Goal: Information Seeking & Learning: Learn about a topic

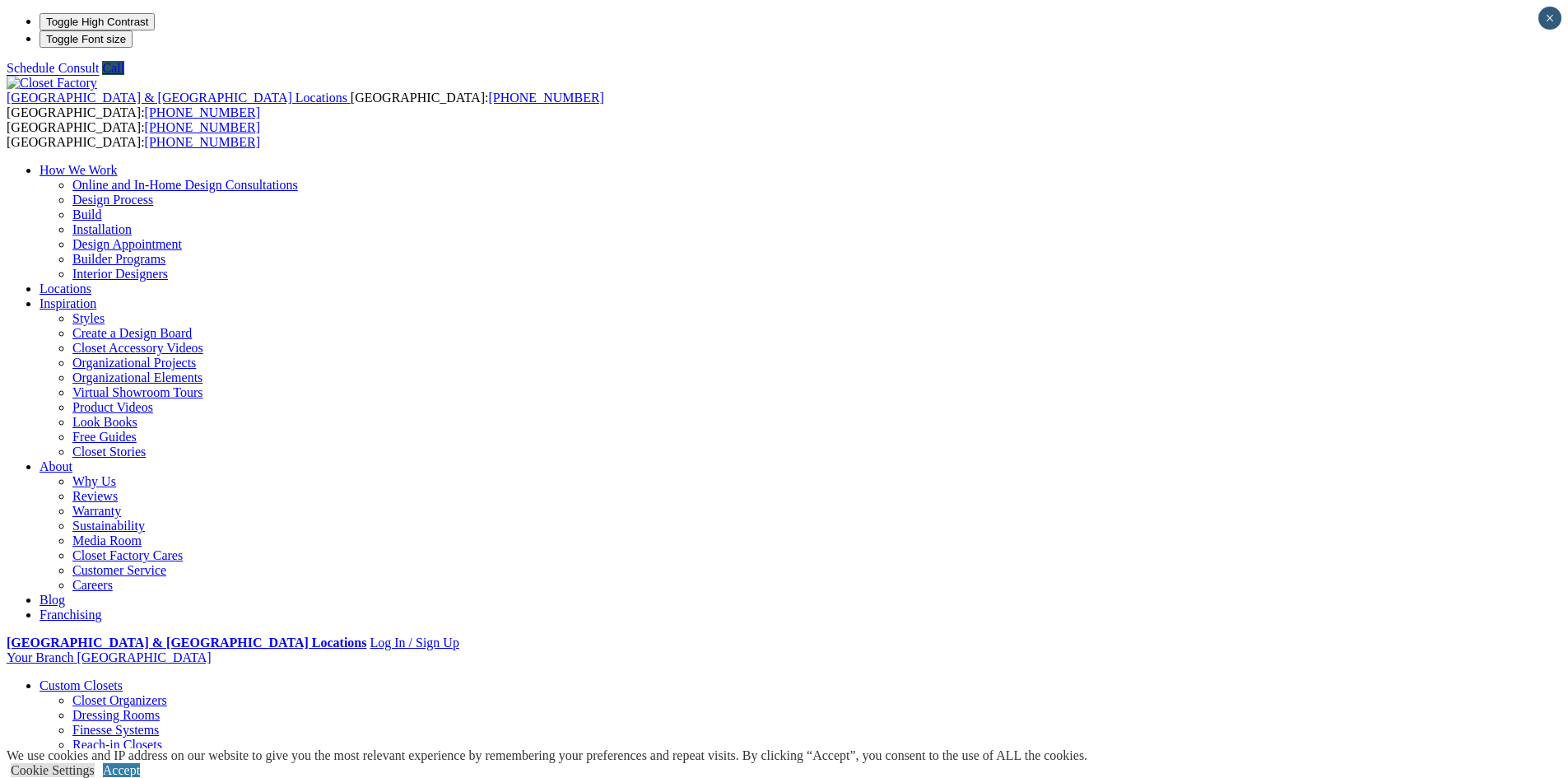
click at [160, 707] on link "Dressing Rooms" at bounding box center [116, 714] width 87 height 14
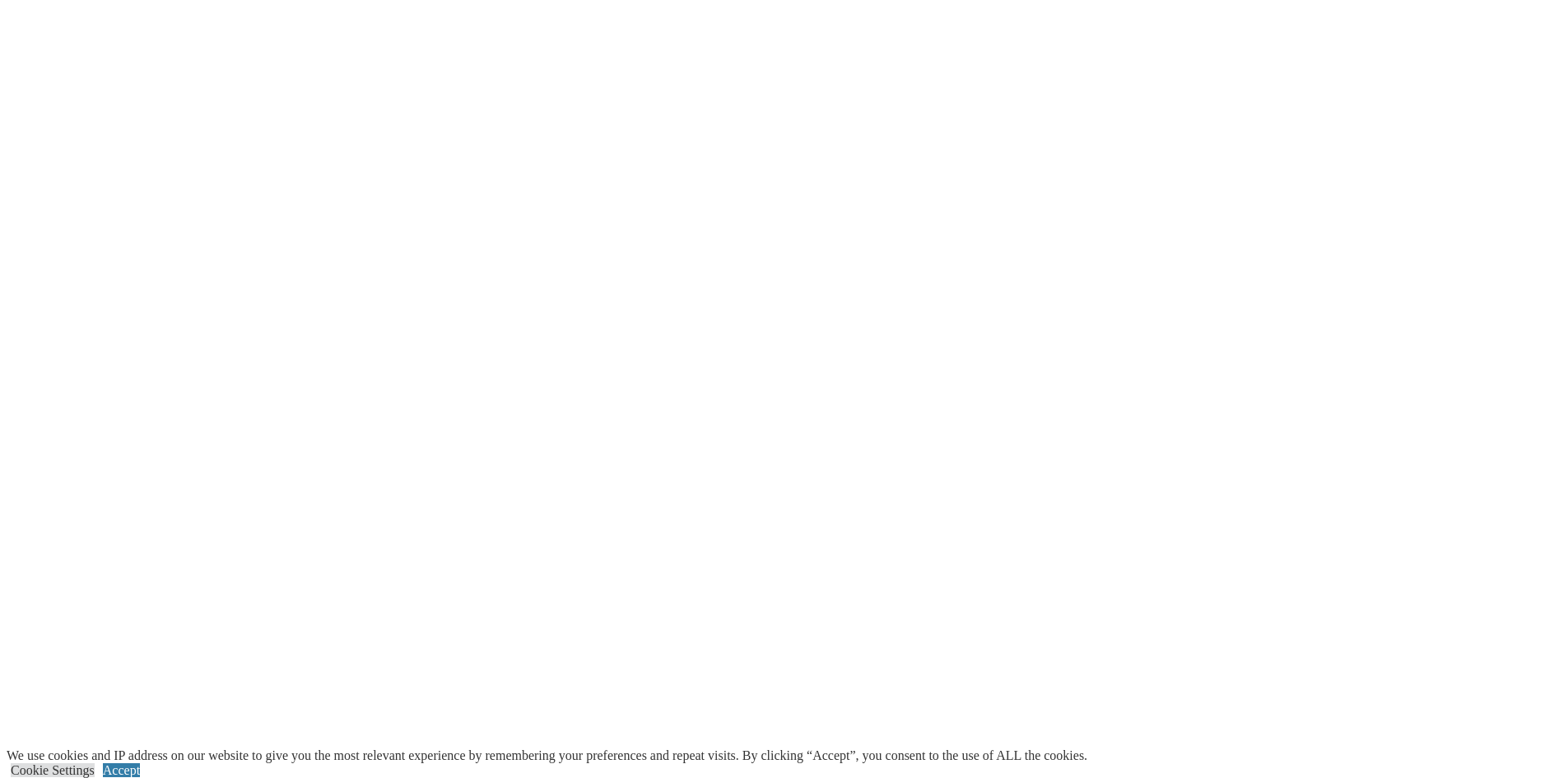
scroll to position [3127, 0]
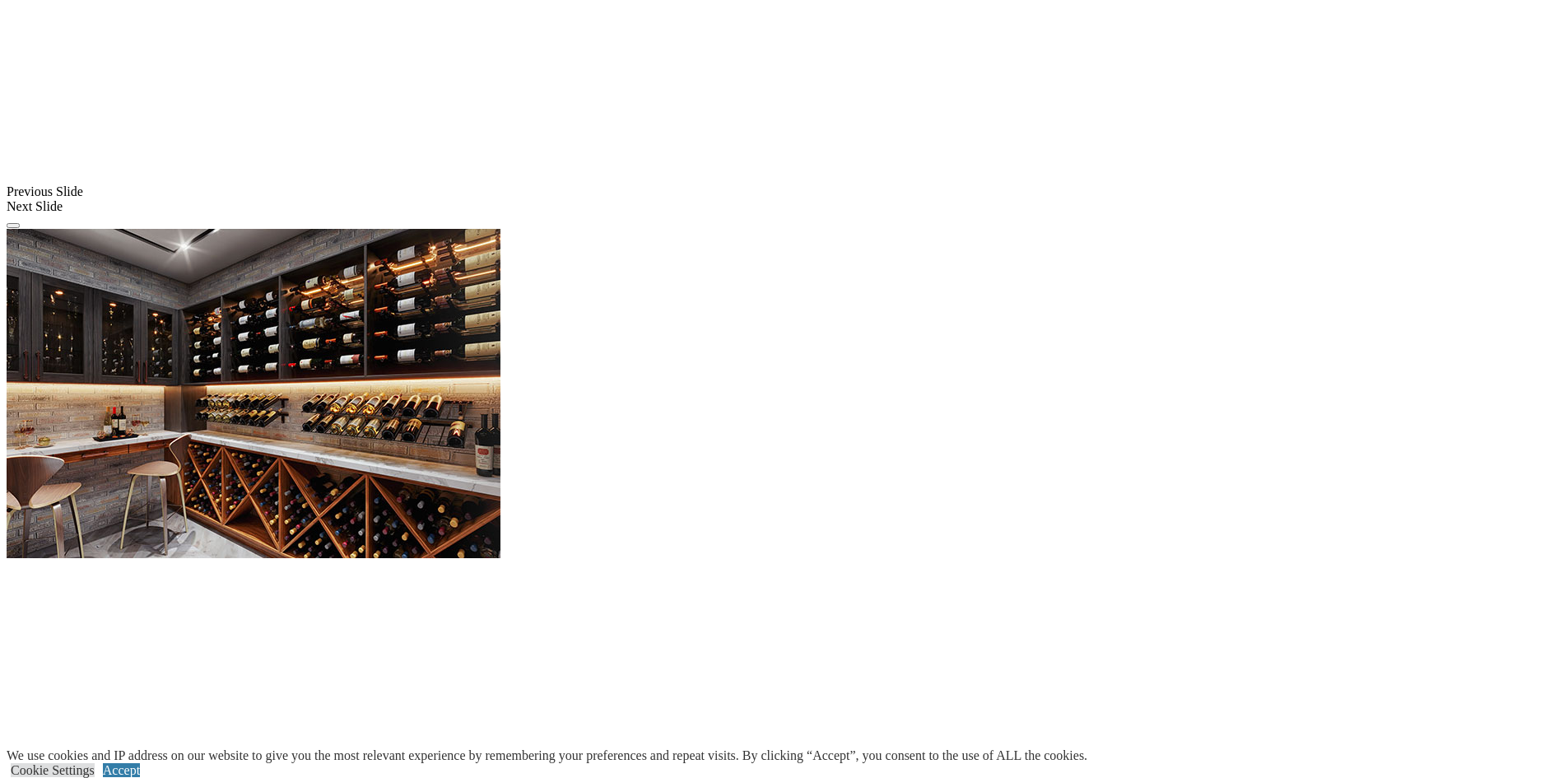
scroll to position [1399, 0]
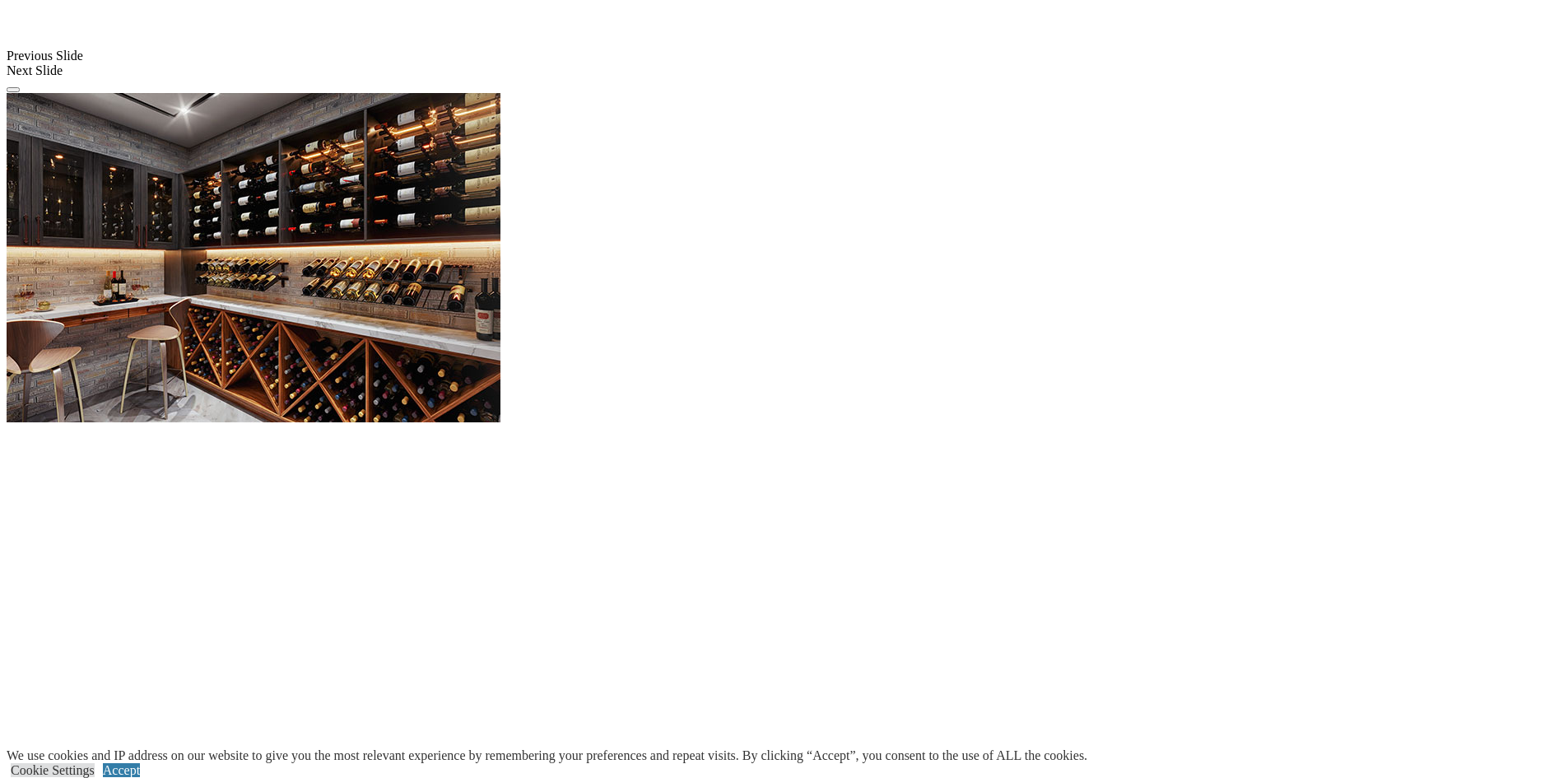
scroll to position [1481, 0]
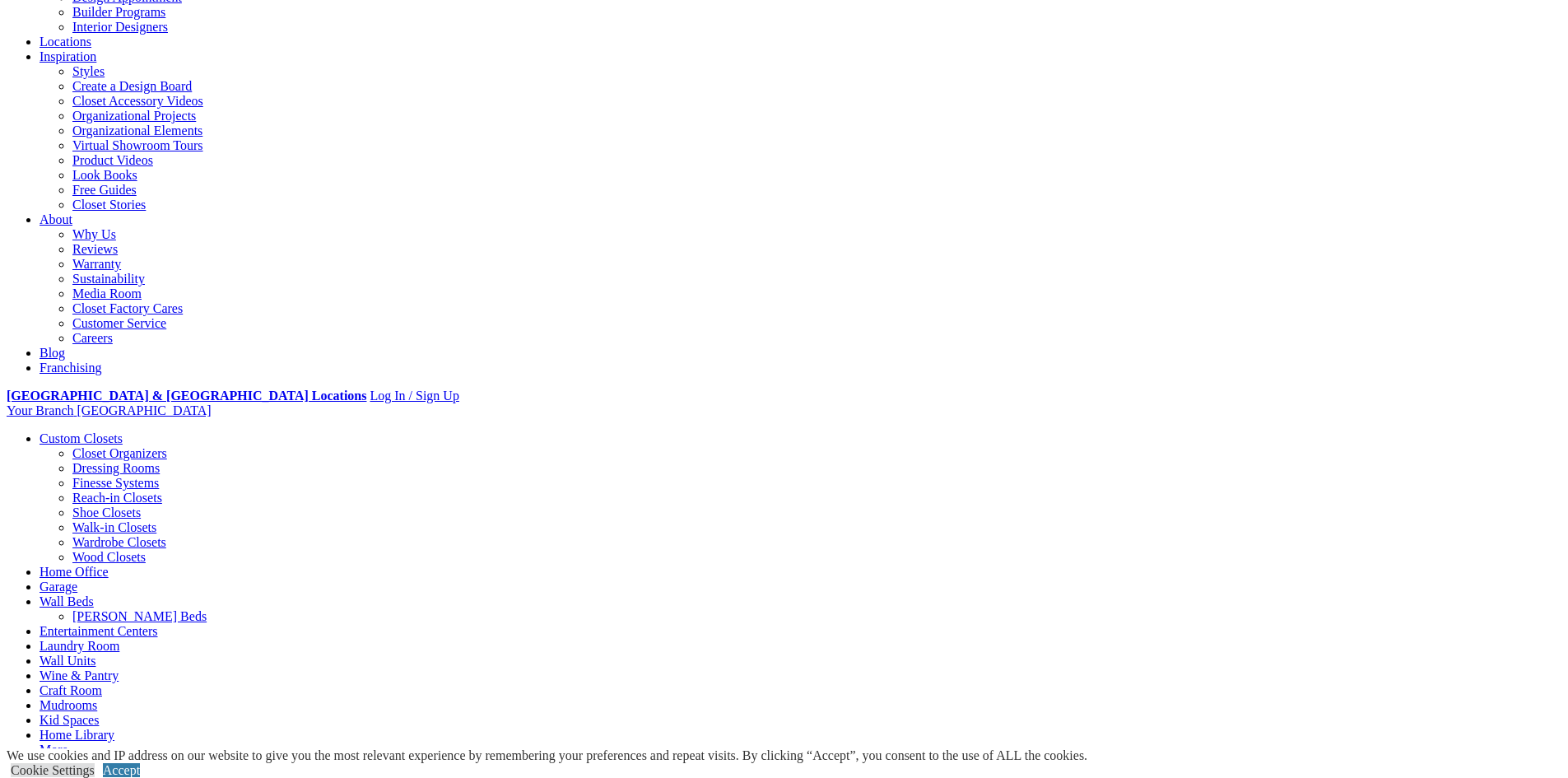
scroll to position [0, 0]
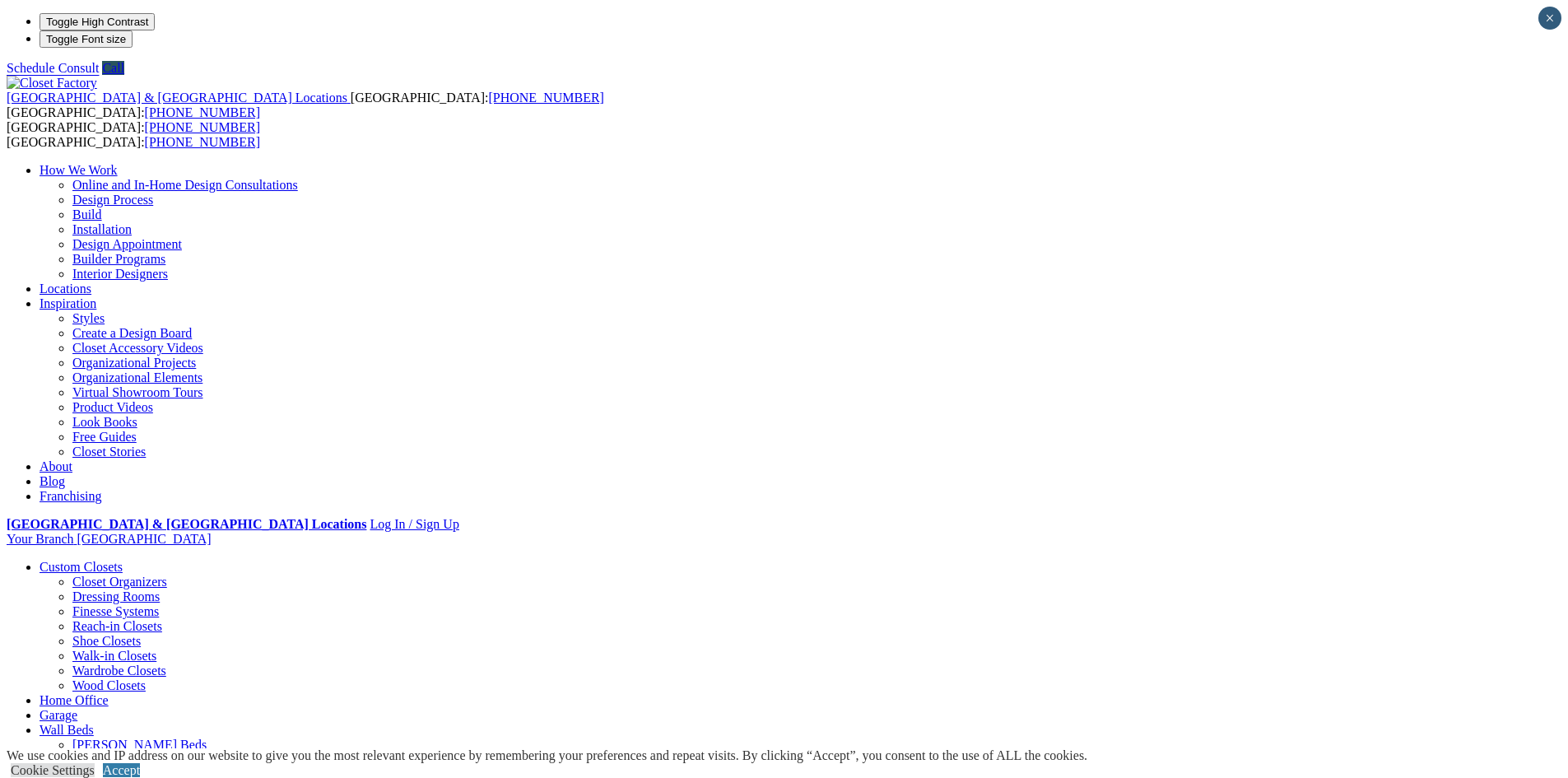
drag, startPoint x: 945, startPoint y: 75, endPoint x: 743, endPoint y: 251, distance: 267.9
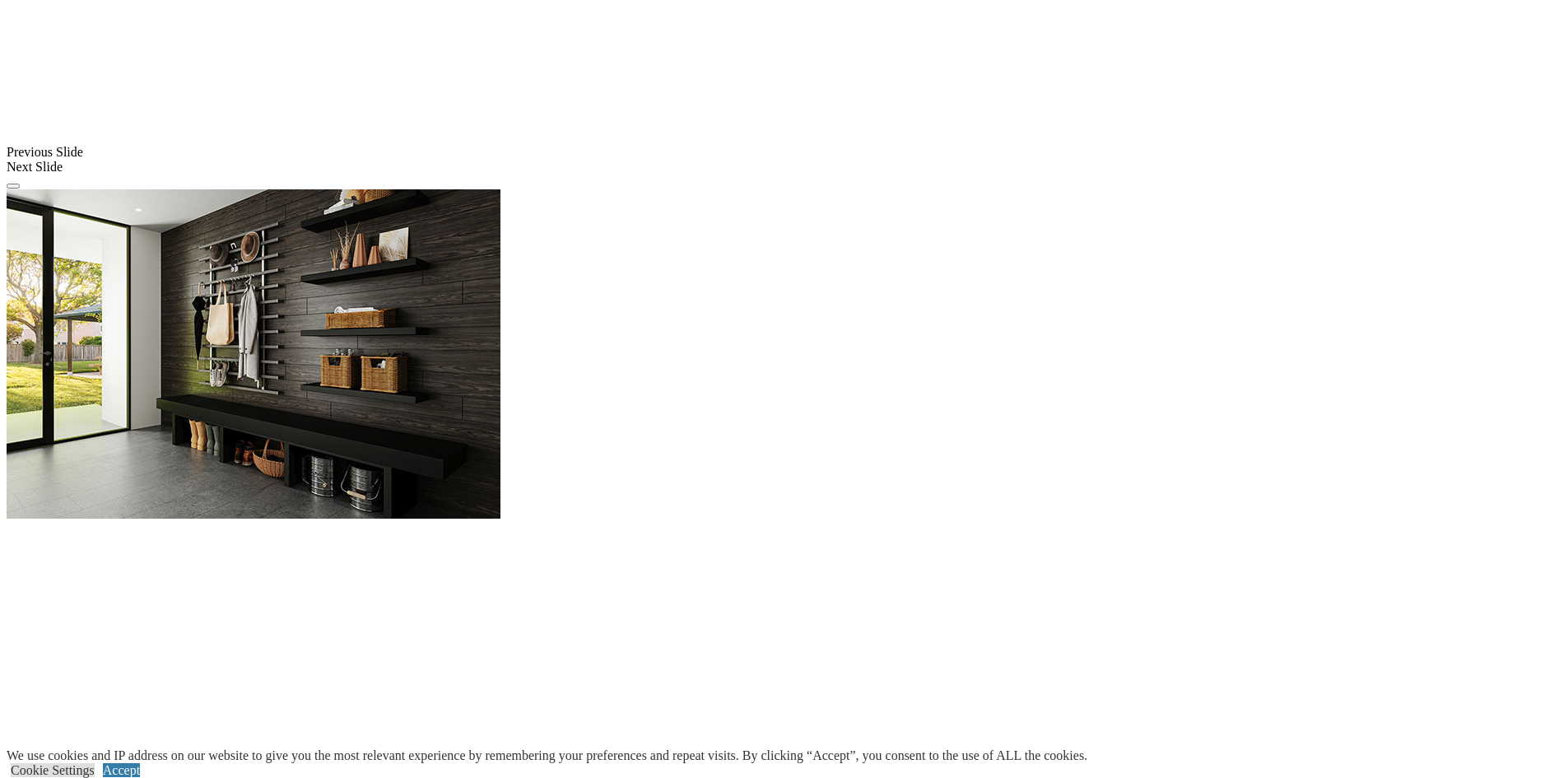
scroll to position [1481, 0]
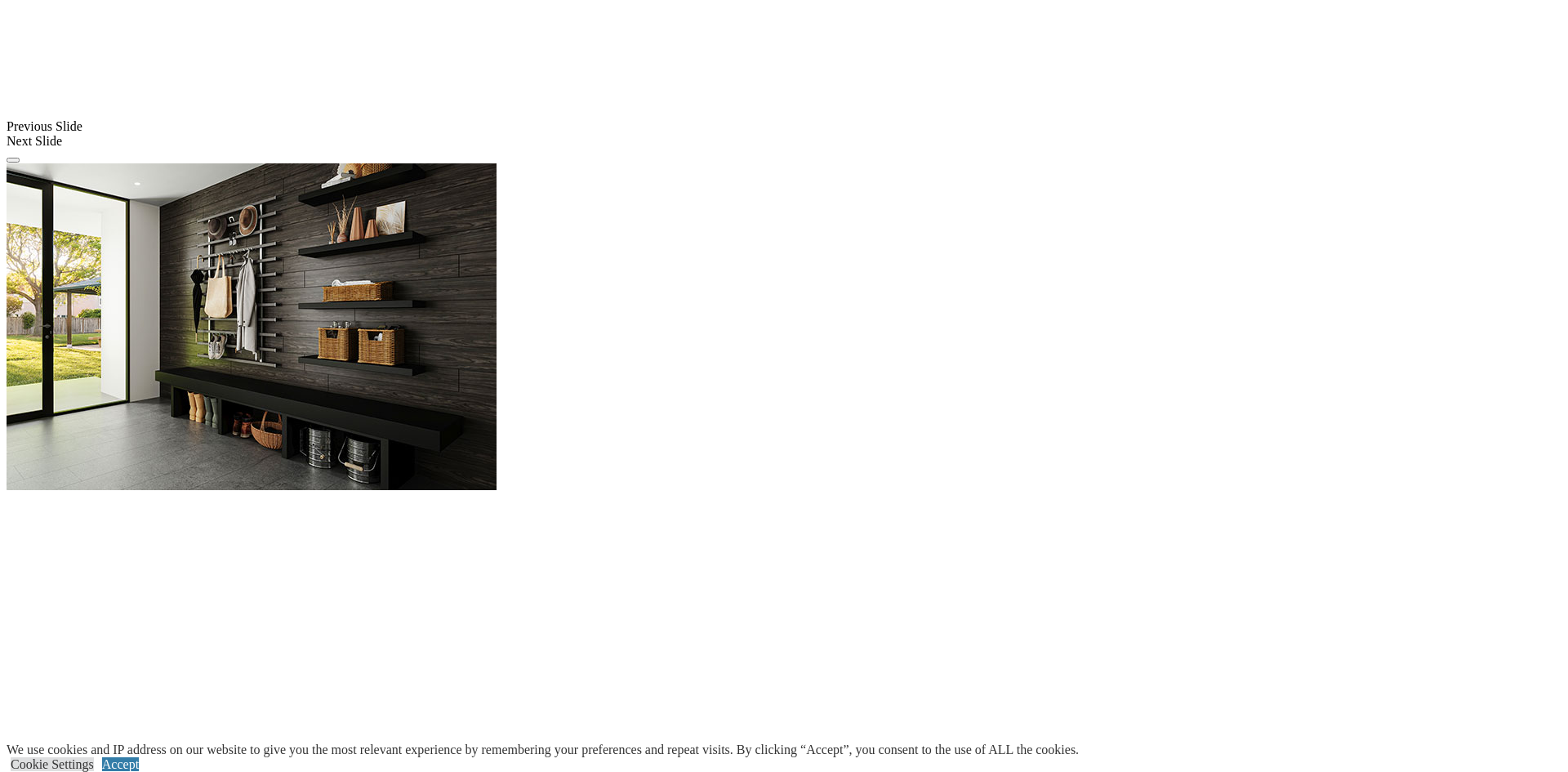
drag, startPoint x: 1278, startPoint y: 37, endPoint x: 1026, endPoint y: 113, distance: 263.2
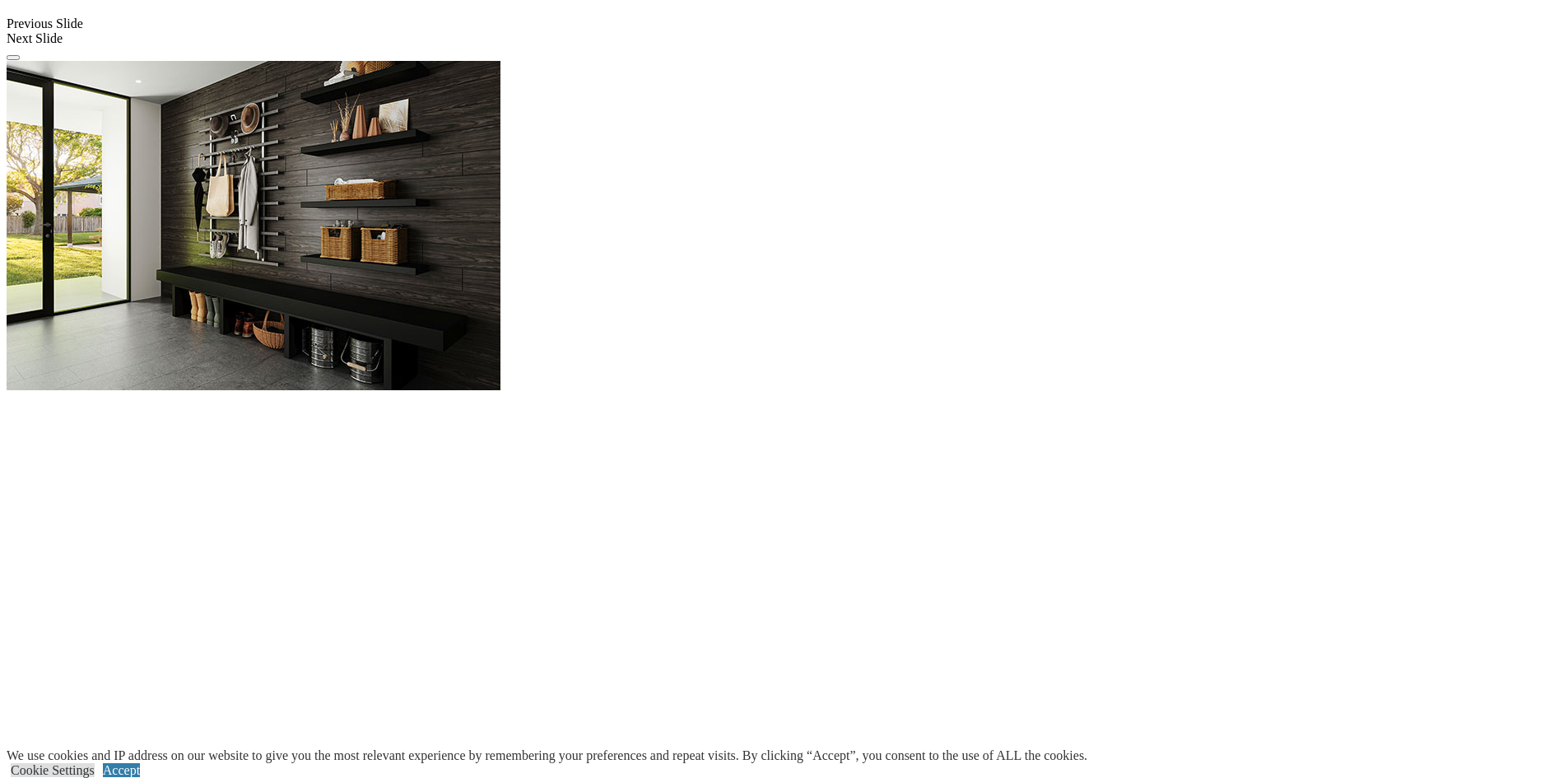
scroll to position [987, 0]
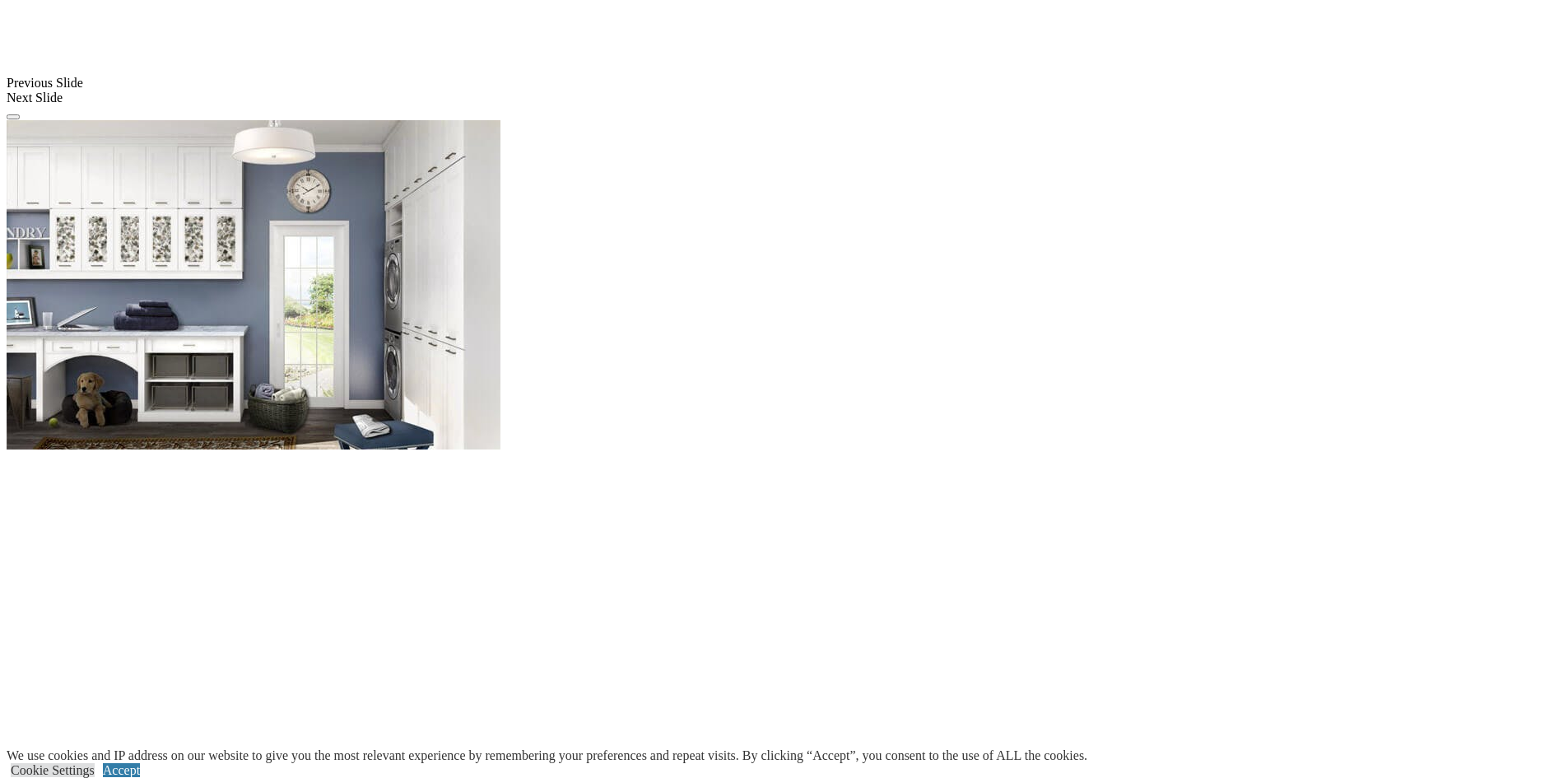
scroll to position [1563, 0]
